Goal: Task Accomplishment & Management: Manage account settings

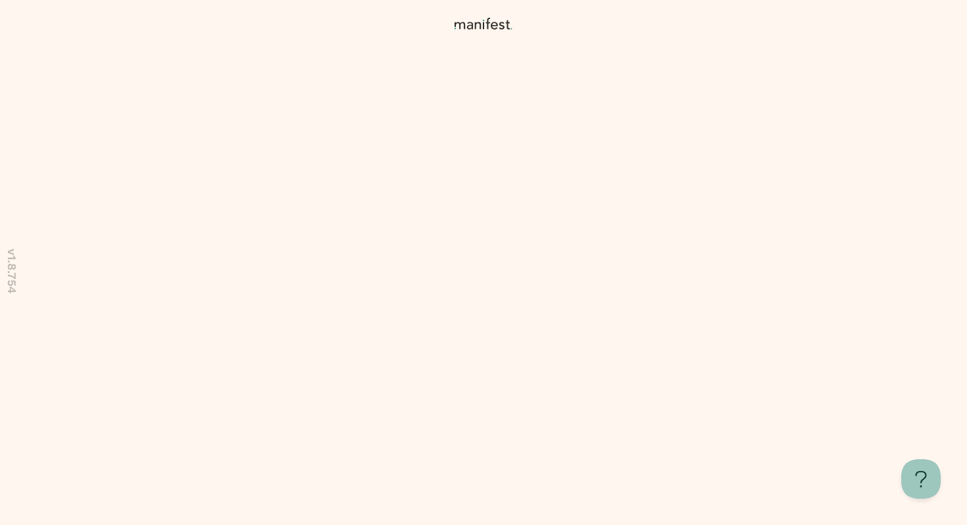
click at [823, 118] on div "I’ll be here with tips to help you make confident and informed choices—let’s ge…" at bounding box center [483, 262] width 967 height 525
click at [843, 69] on div "I’ll be here with tips to help you make confident and informed choices—let’s ge…" at bounding box center [483, 262] width 967 height 525
click at [698, 185] on div "I’ll be here with tips to help you make confident and informed choices—let’s ge…" at bounding box center [483, 262] width 967 height 525
click at [827, 195] on div "I’ll be here with tips to help you make confident and informed choices—let’s ge…" at bounding box center [483, 262] width 967 height 525
click at [877, 64] on div "I’ll be here with tips to help you make confident and informed choices—let’s ge…" at bounding box center [483, 262] width 967 height 525
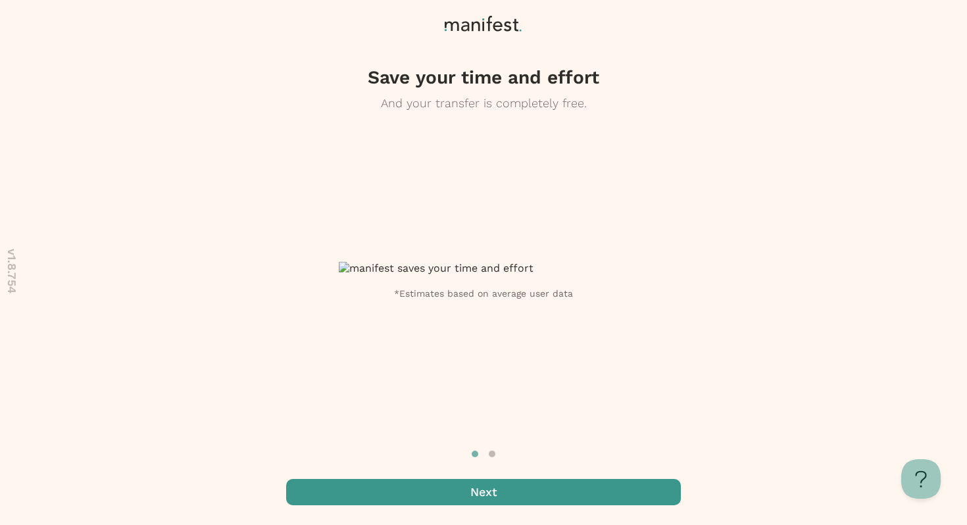
click at [546, 492] on span "button" at bounding box center [483, 492] width 395 height 26
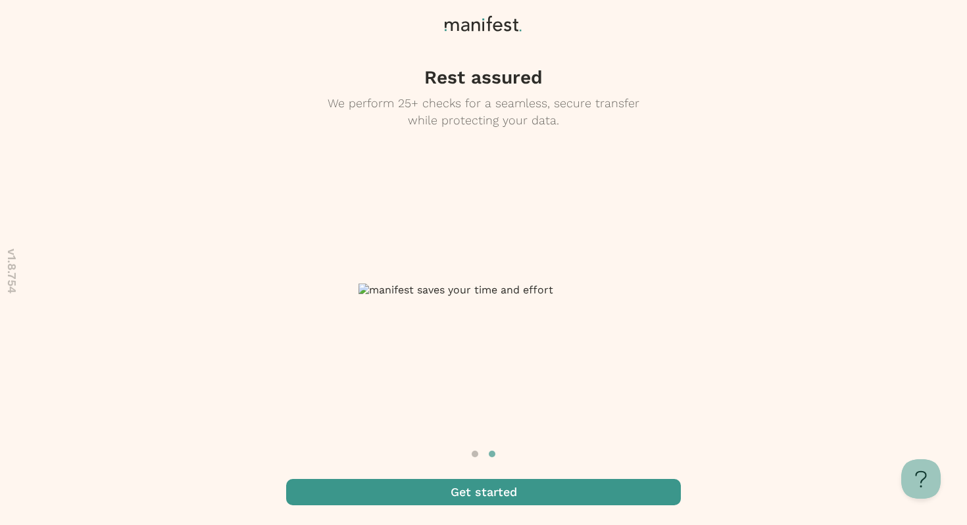
click at [546, 492] on span "button" at bounding box center [483, 492] width 395 height 26
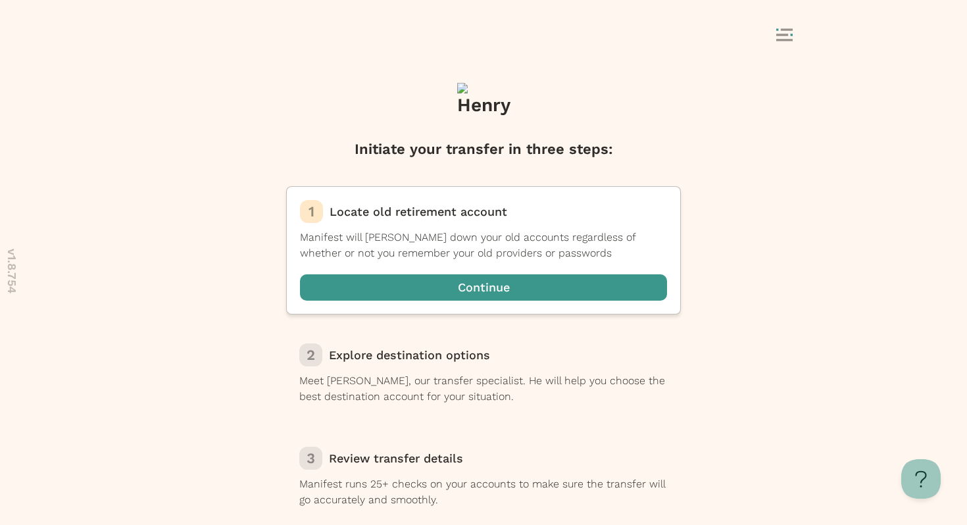
click at [783, 14] on div at bounding box center [483, 36] width 967 height 72
click at [783, 27] on div at bounding box center [484, 36] width 658 height 25
click at [783, 33] on icon at bounding box center [784, 34] width 16 height 13
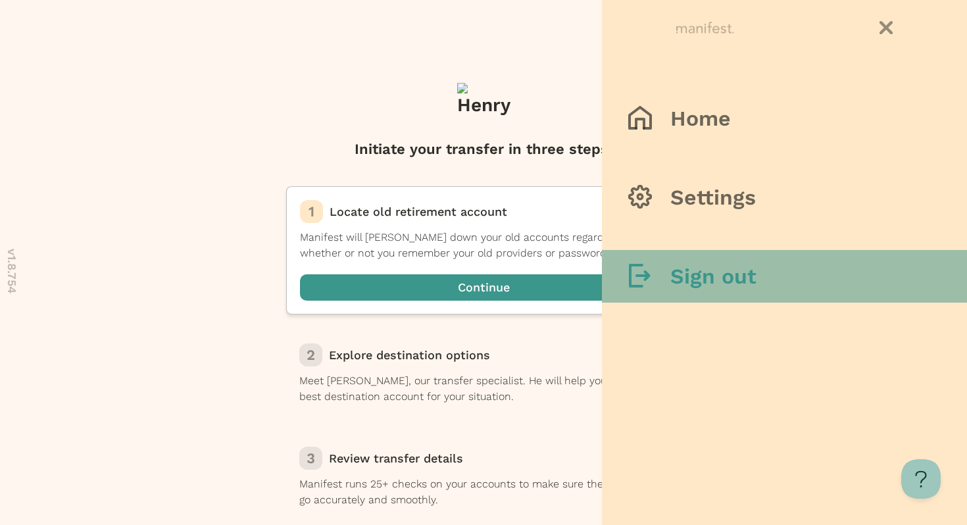
click at [713, 268] on h3 "Sign out" at bounding box center [713, 276] width 86 height 26
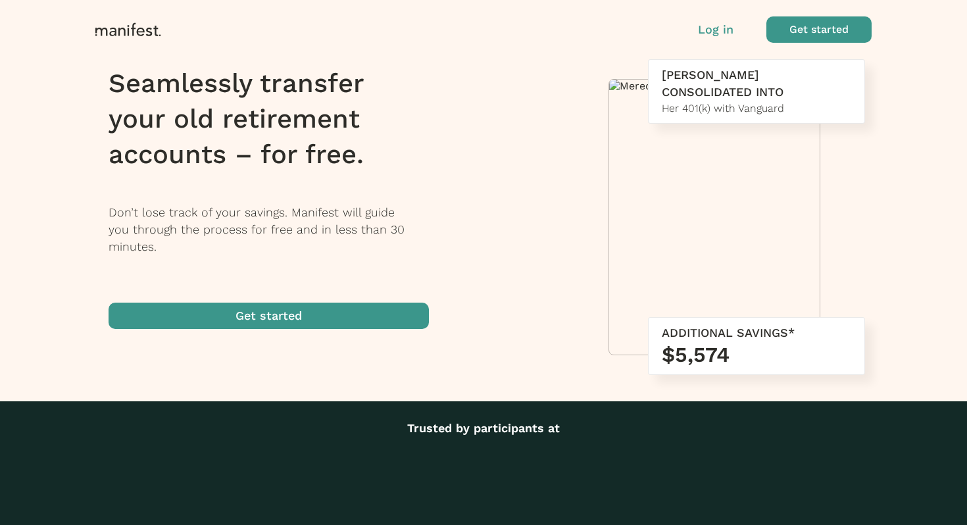
click at [709, 39] on div "Log in Get started" at bounding box center [785, 29] width 174 height 26
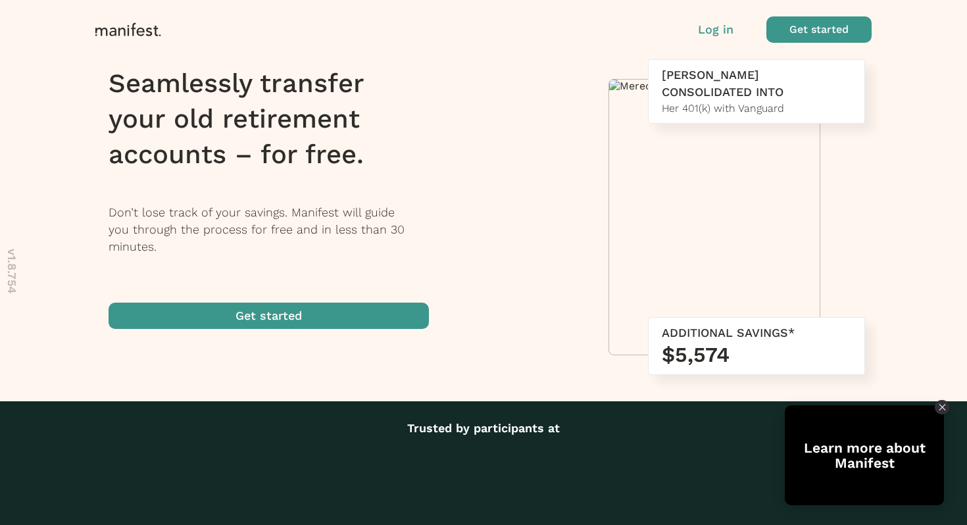
click at [706, 26] on p "Log in" at bounding box center [716, 29] width 36 height 17
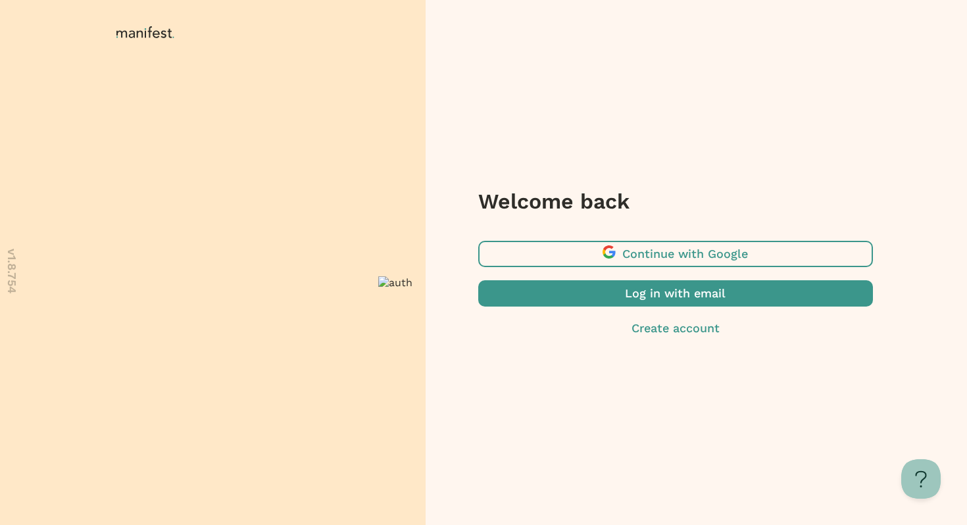
click at [575, 298] on span "button" at bounding box center [675, 293] width 395 height 26
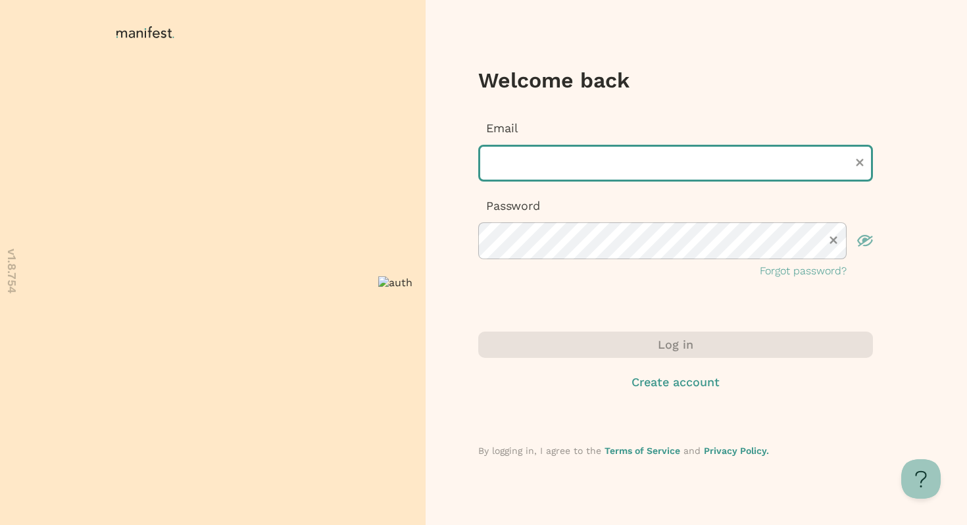
click at [552, 161] on input "text" at bounding box center [675, 163] width 395 height 37
type input "**********"
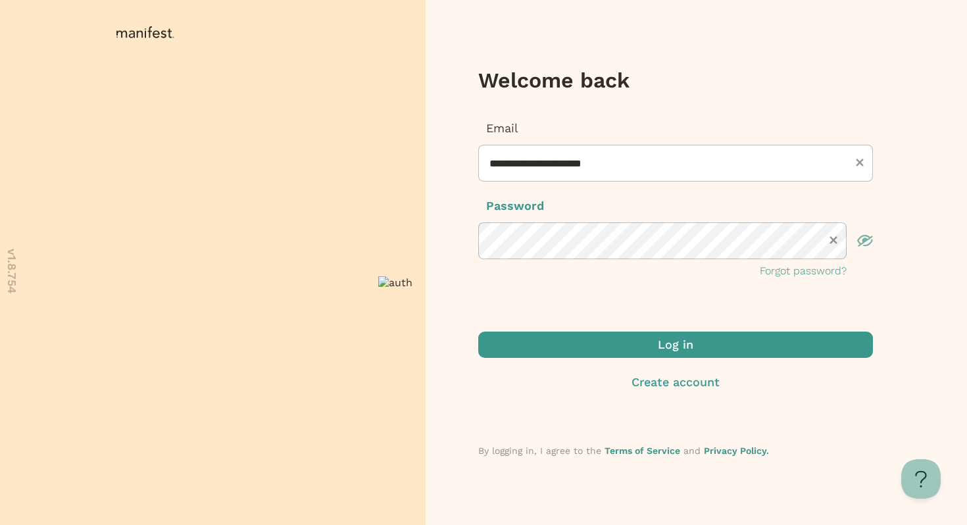
click at [565, 356] on span "submit" at bounding box center [675, 344] width 395 height 26
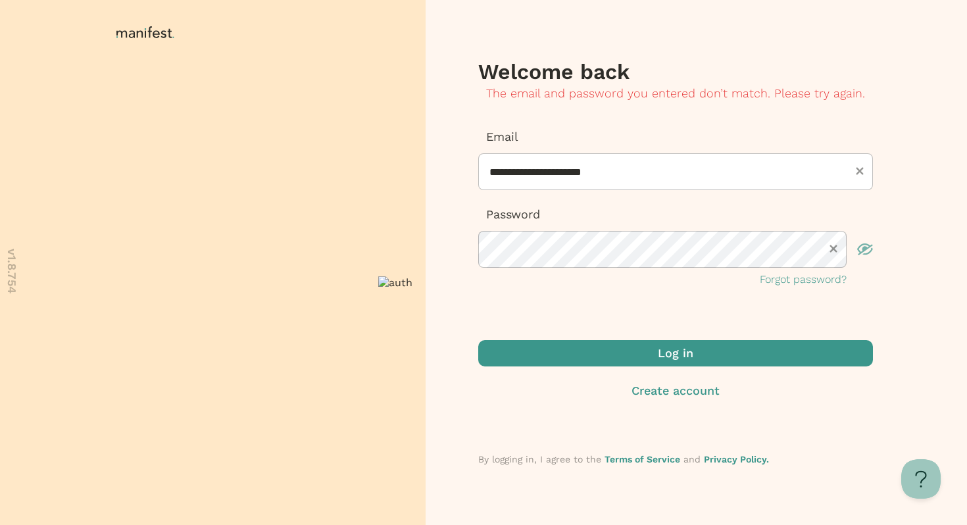
click at [531, 109] on div "**********" at bounding box center [675, 263] width 395 height 408
click at [129, 39] on button at bounding box center [145, 33] width 58 height 14
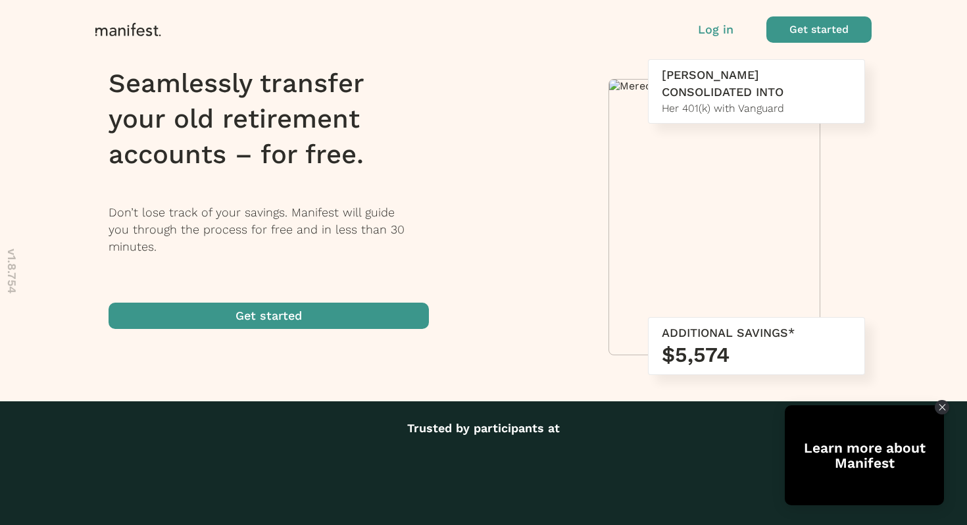
click at [718, 28] on p "Log in" at bounding box center [716, 29] width 36 height 17
